Goal: Information Seeking & Learning: Learn about a topic

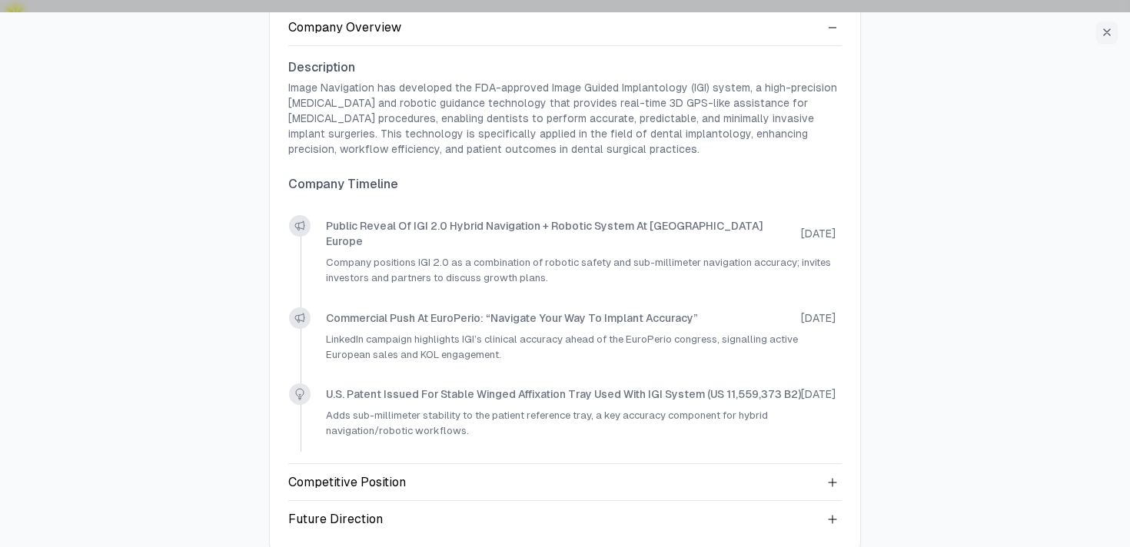
scroll to position [141, 0]
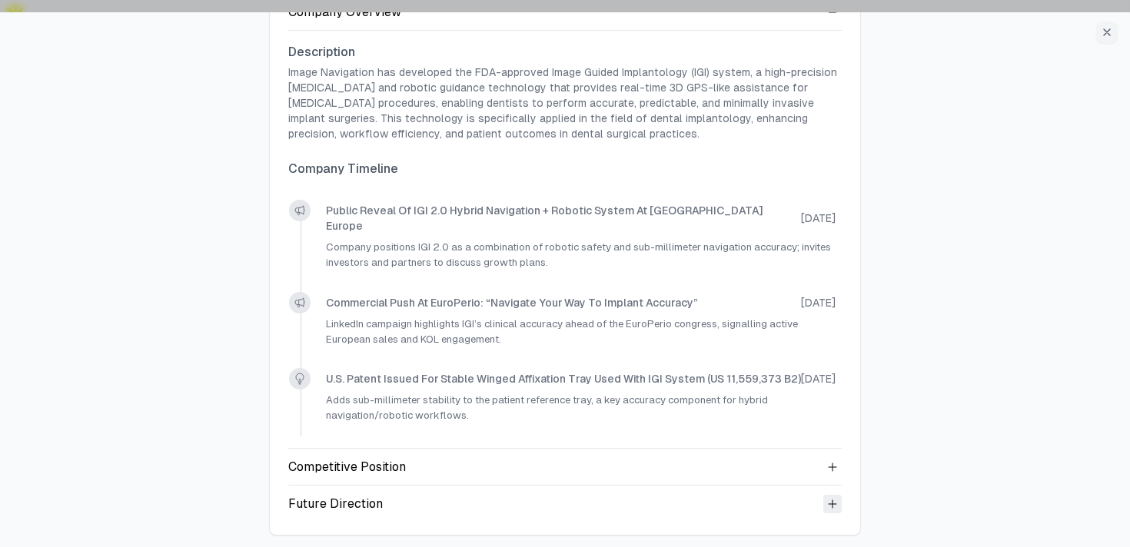
click at [834, 503] on icon at bounding box center [832, 504] width 12 height 12
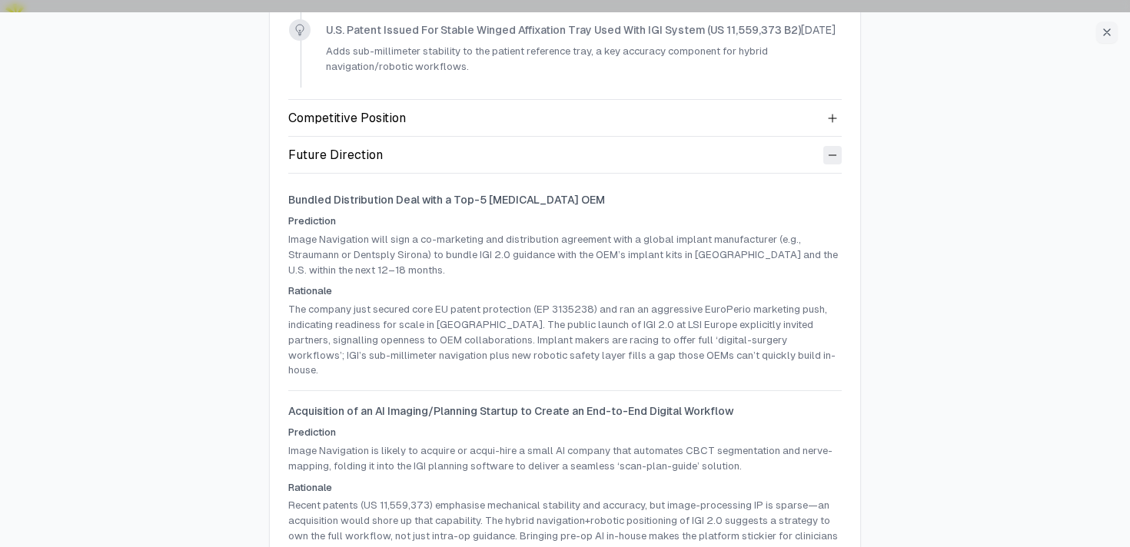
scroll to position [520, 0]
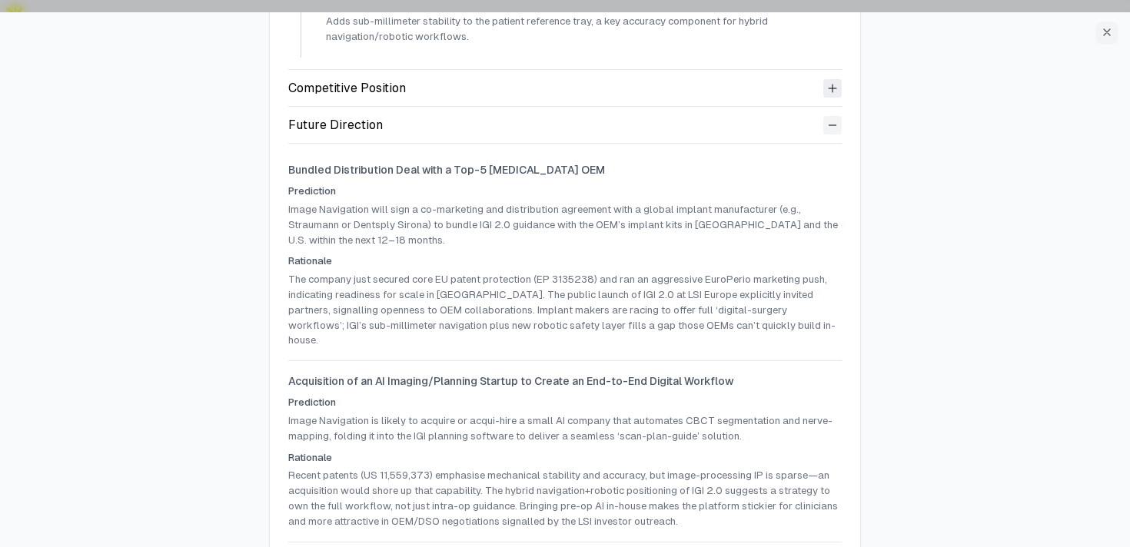
click at [830, 89] on icon at bounding box center [832, 89] width 8 height 8
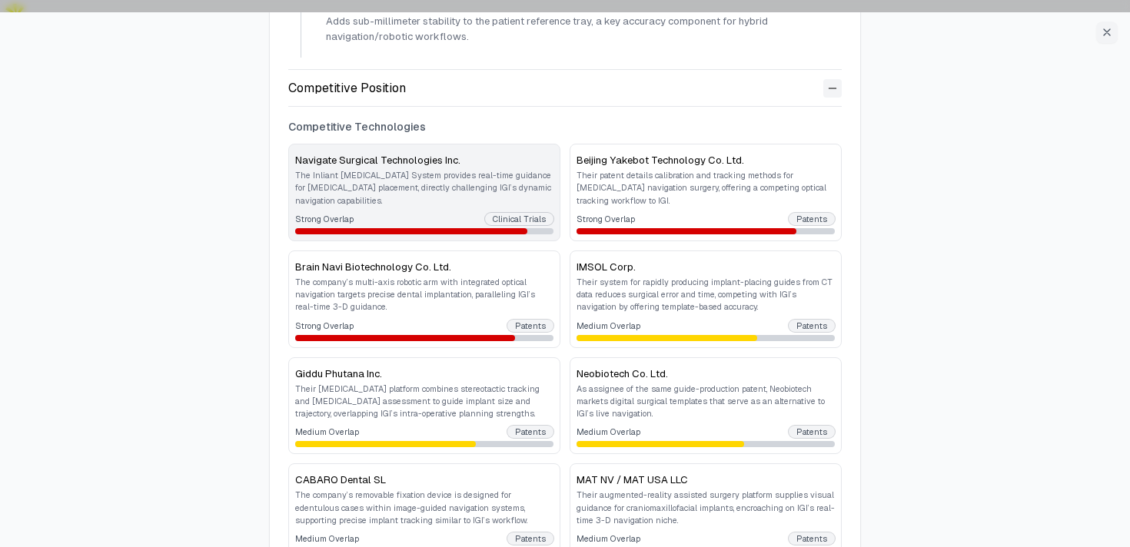
click at [438, 200] on p "The Inliant Surgical Navigation System provides real-time guidance for dental i…" at bounding box center [424, 188] width 258 height 38
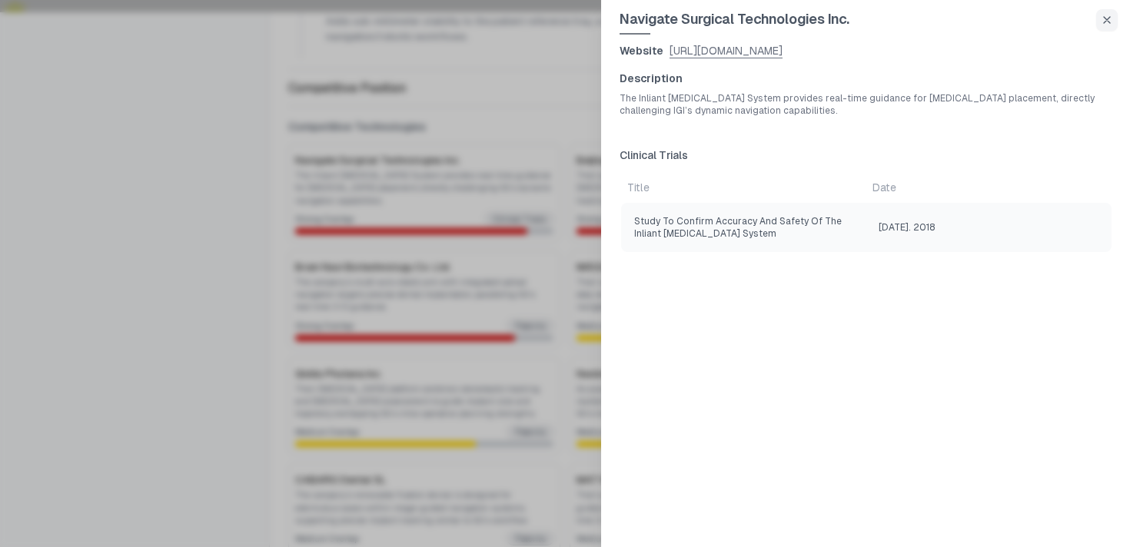
click at [758, 47] on link "https://www.inliant.com" at bounding box center [725, 50] width 113 height 15
click at [408, 126] on div at bounding box center [565, 273] width 1130 height 547
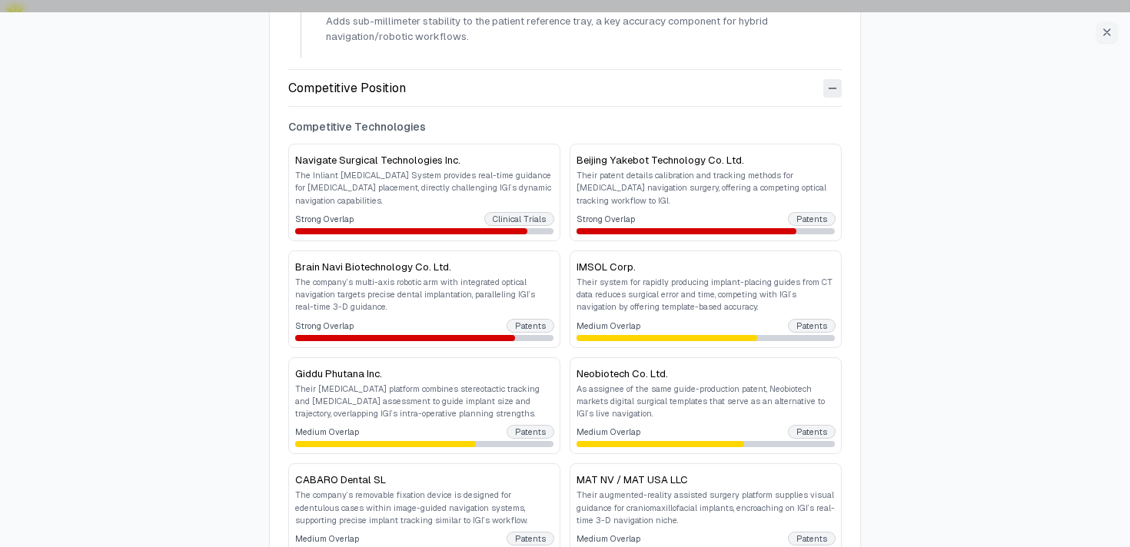
click at [834, 88] on icon at bounding box center [832, 88] width 12 height 12
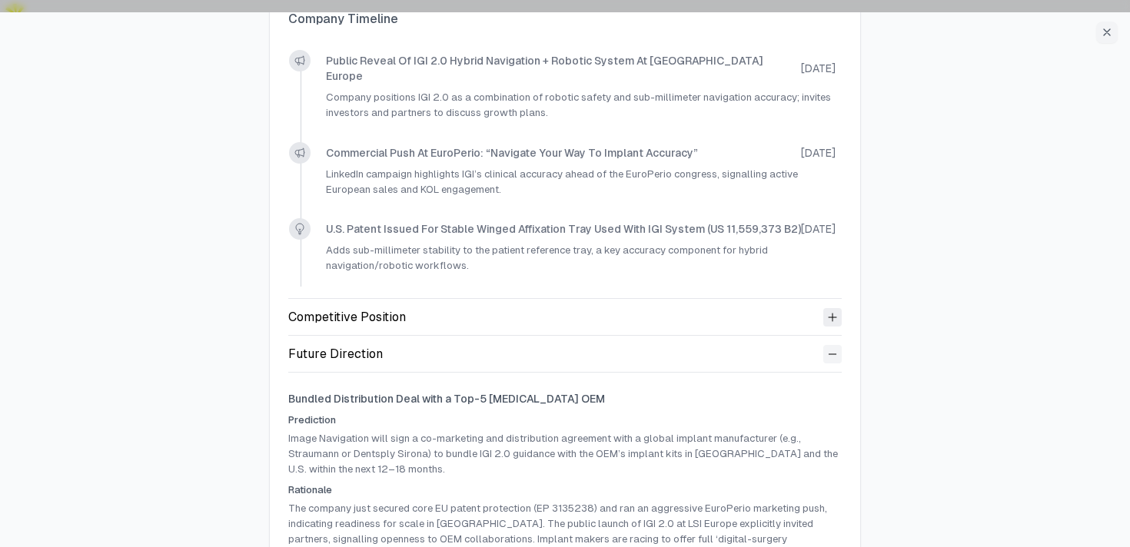
scroll to position [0, 0]
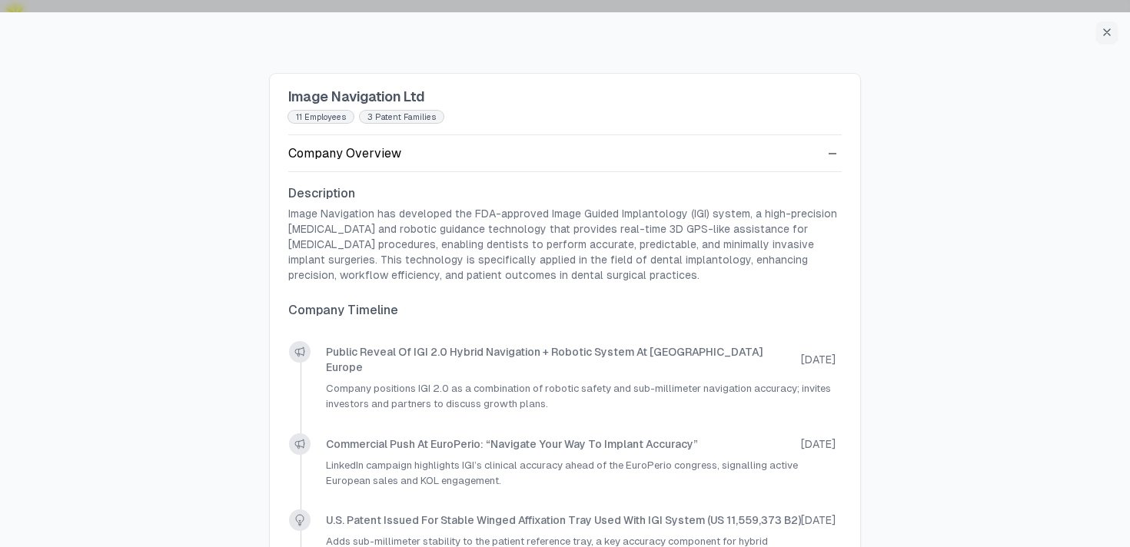
click at [828, 172] on div "Description Image Navigation has developed the FDA-approved Image Guided Implan…" at bounding box center [564, 381] width 553 height 418
click at [832, 148] on icon at bounding box center [832, 154] width 12 height 12
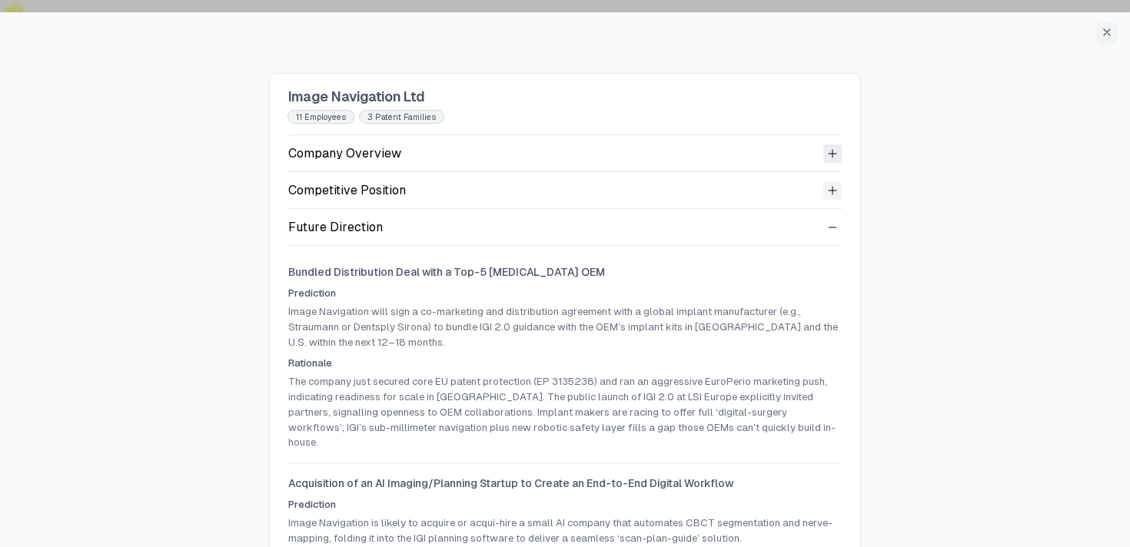
click at [832, 148] on icon at bounding box center [832, 154] width 12 height 12
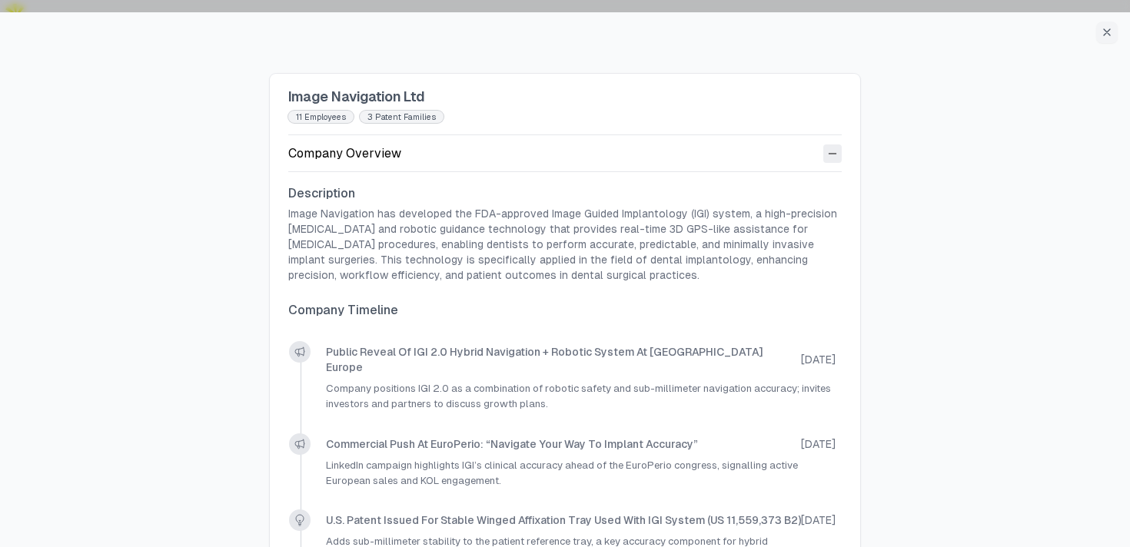
click at [832, 148] on icon at bounding box center [832, 154] width 12 height 12
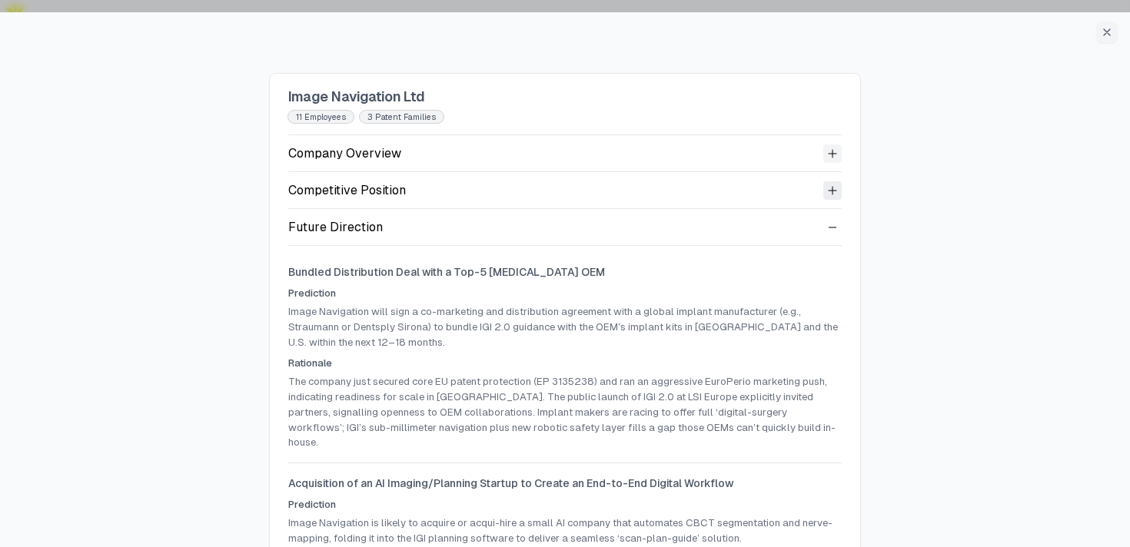
click at [834, 191] on icon at bounding box center [832, 190] width 12 height 12
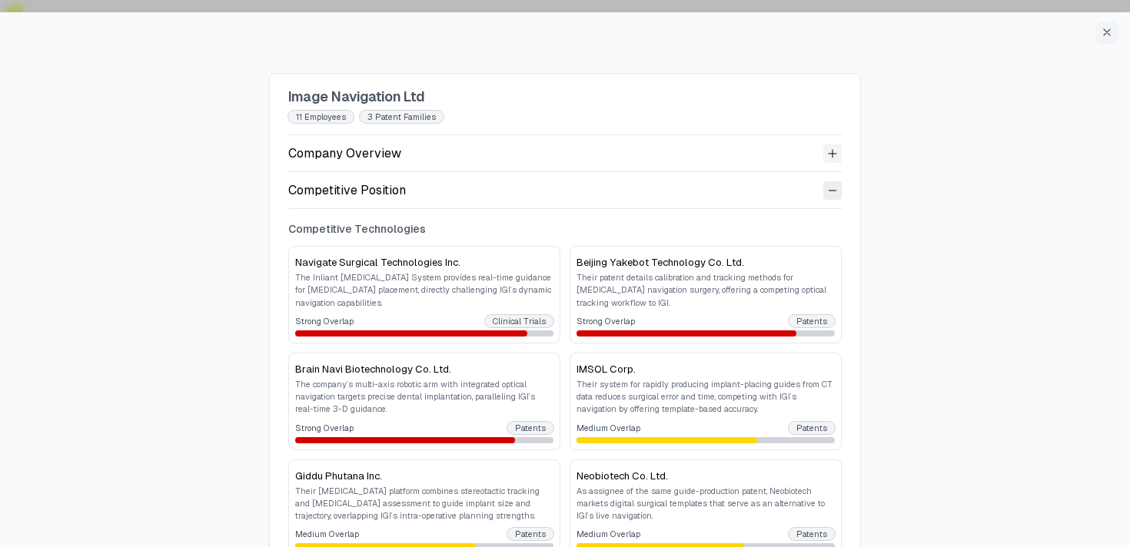
click at [834, 191] on icon at bounding box center [832, 190] width 12 height 12
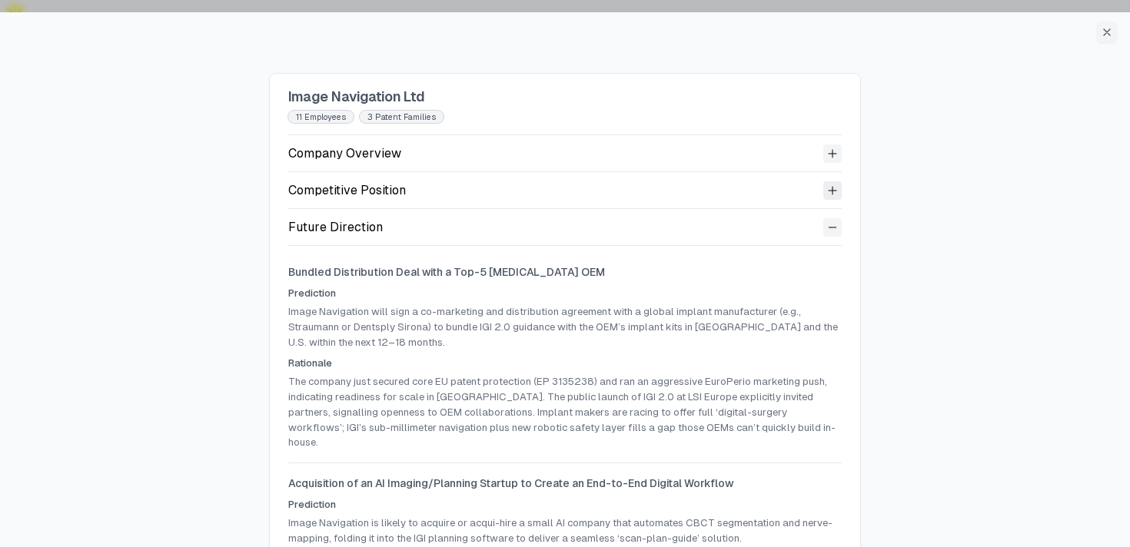
scroll to position [83, 0]
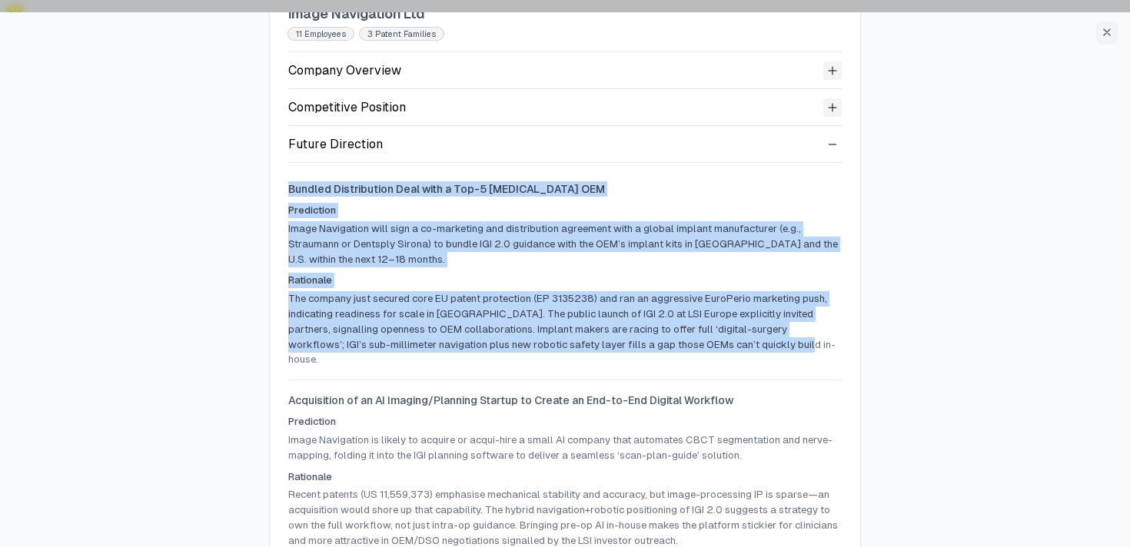
drag, startPoint x: 785, startPoint y: 351, endPoint x: 273, endPoint y: 172, distance: 542.3
click at [273, 172] on div "Image Navigation Ltd 11 employees 3 Patent Families Company Overview Competitiv…" at bounding box center [565, 369] width 590 height 757
copy div "Bundled Distribution Deal with a Top-5 Dental Implant OEM Prediction Image Navi…"
click at [1104, 26] on icon "button" at bounding box center [1107, 32] width 12 height 12
